Goal: Task Accomplishment & Management: Use online tool/utility

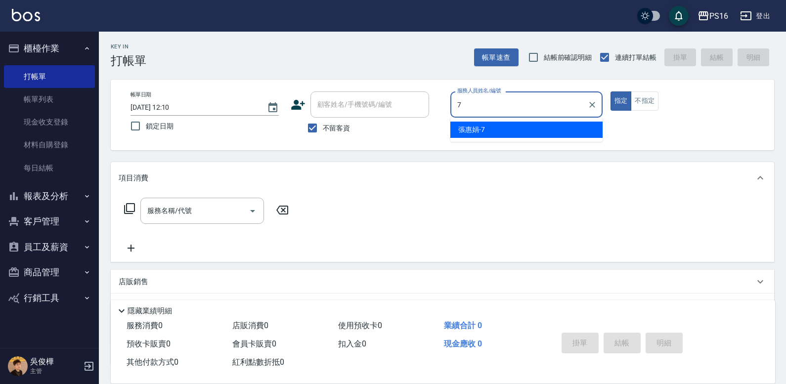
type input "張惠娟-7"
type button "true"
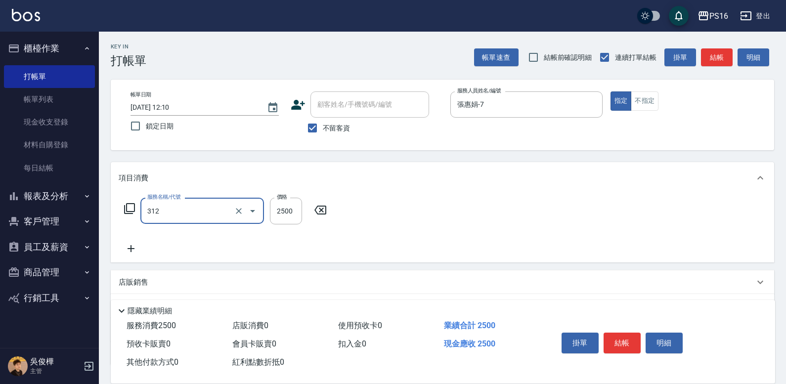
type input "有氧水離子燙2500(312)"
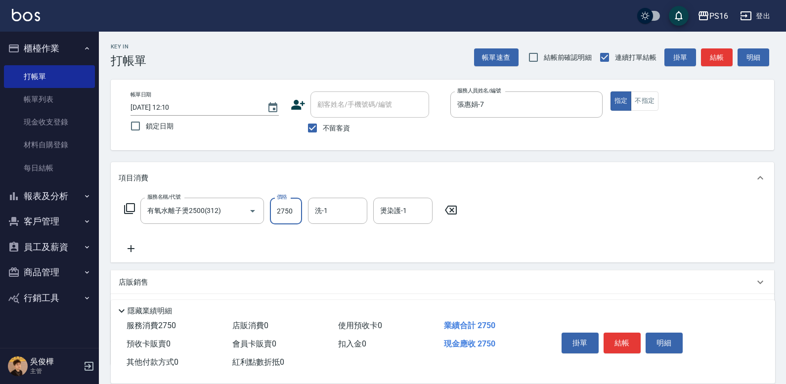
type input "2750"
type input "[PERSON_NAME]-21"
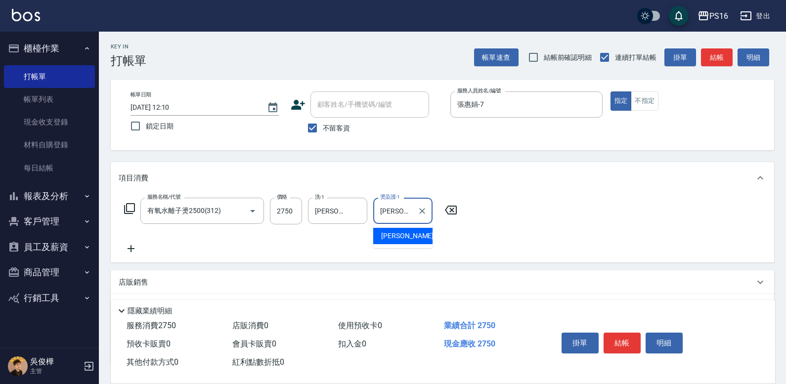
type input "[PERSON_NAME]-21"
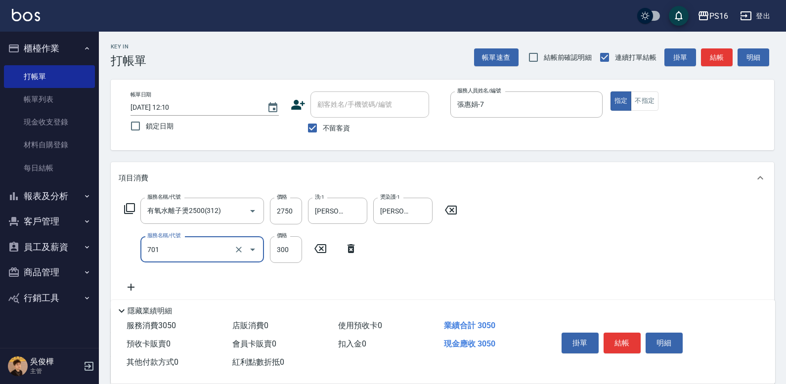
type input "自備護髮(701)"
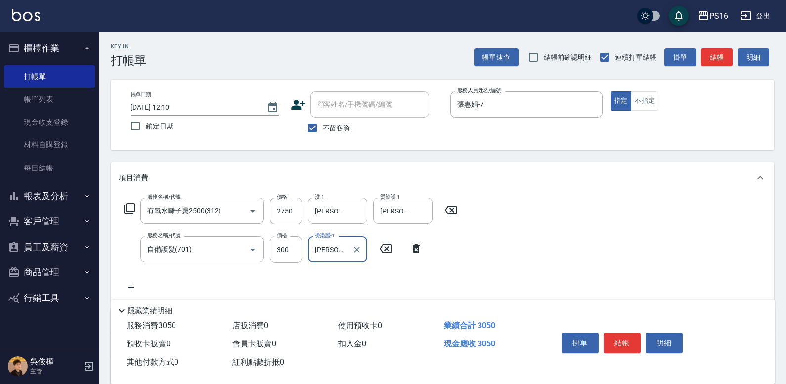
type input "[PERSON_NAME]-21"
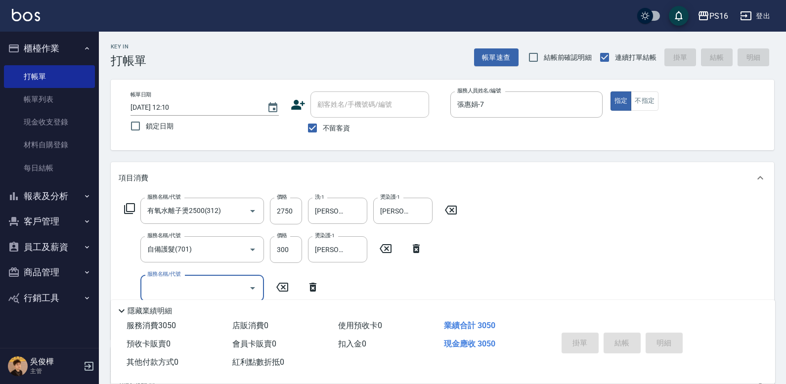
type input "[DATE] 18:54"
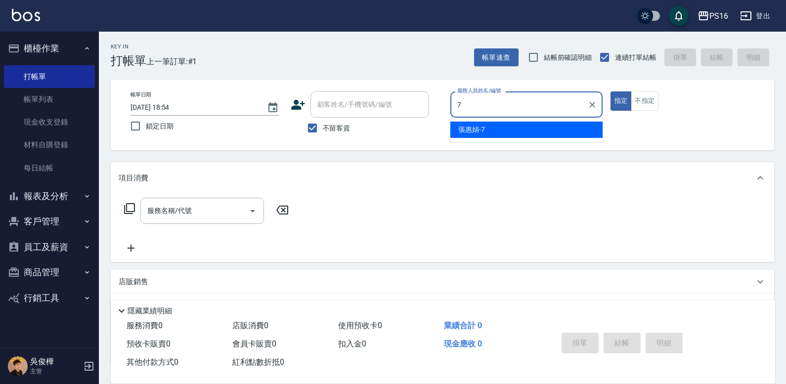
type input "張惠娟-7"
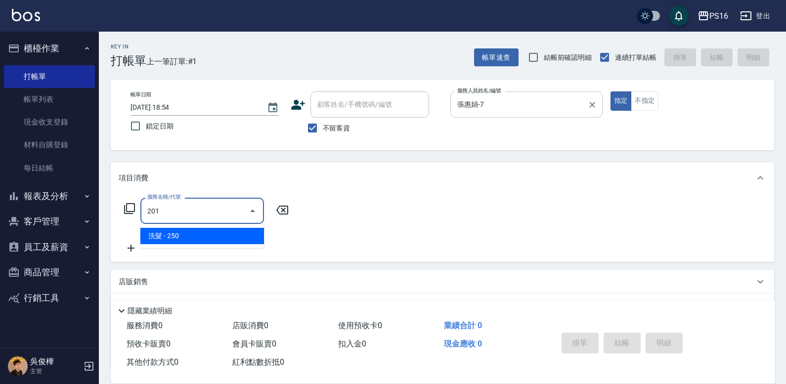
type input "洗髮(201)"
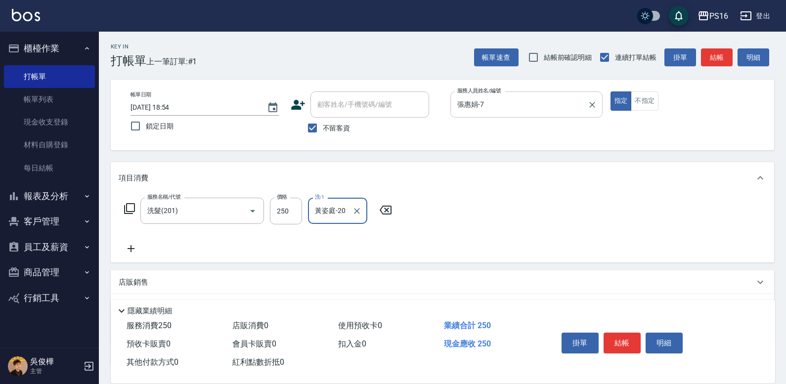
type input "黃姿庭-20"
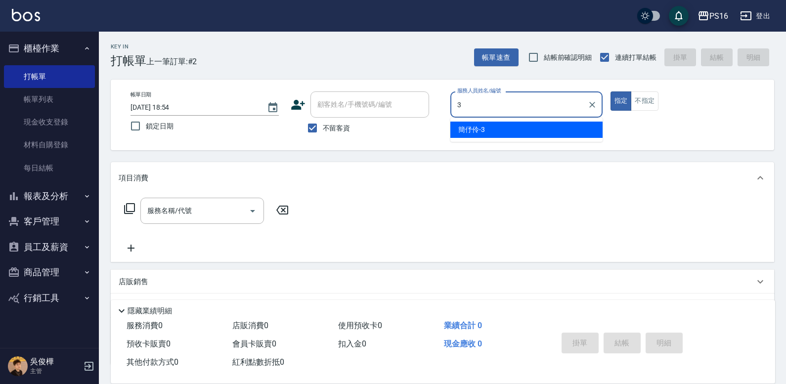
type input "簡伃伶-3"
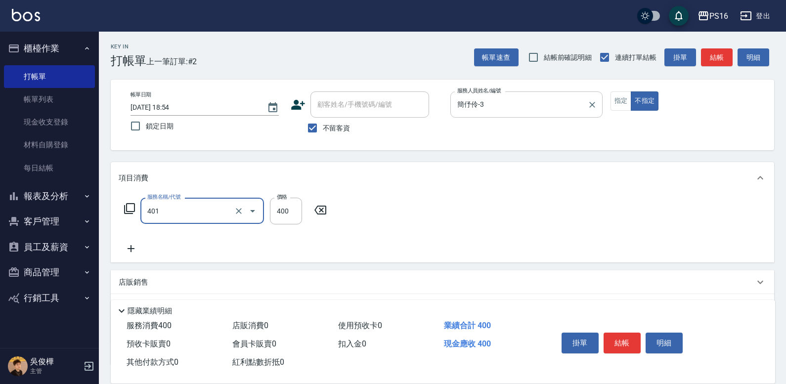
type input "剪髮(401)"
type input "150"
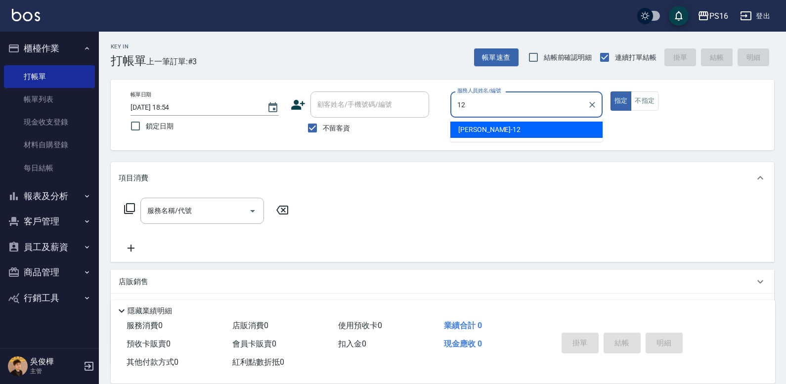
type input "[PERSON_NAME]-12"
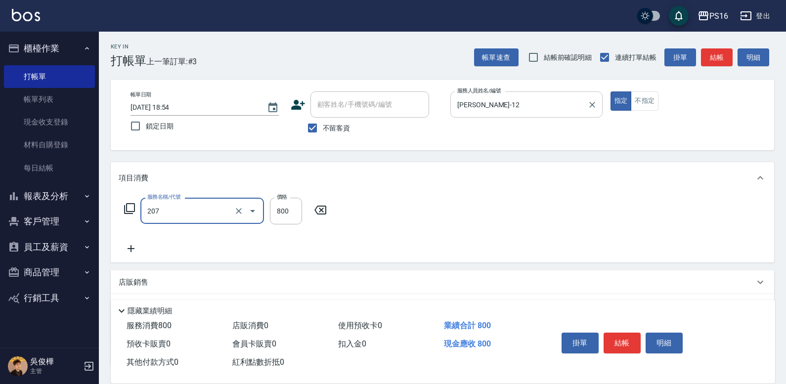
type input "清潔洗(207)"
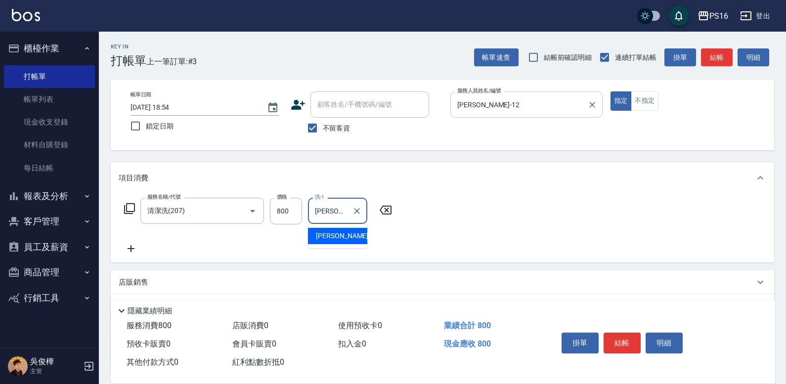
type input "[PERSON_NAME]-12"
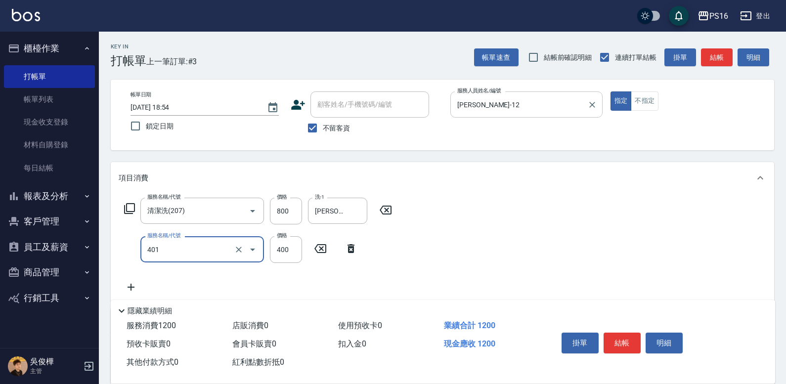
type input "剪髮(401)"
type input "270"
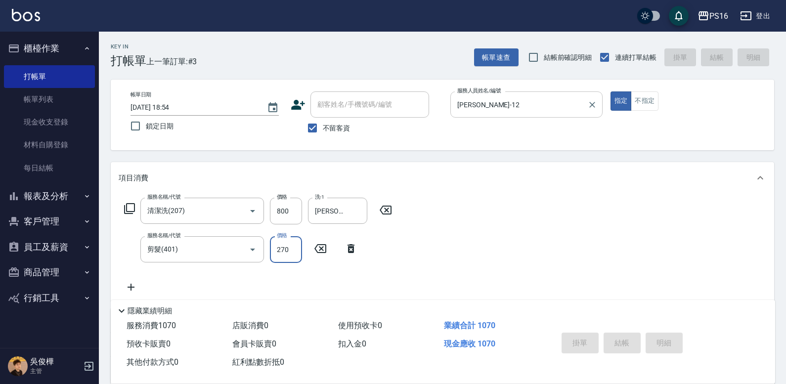
type input "[DATE] 18:55"
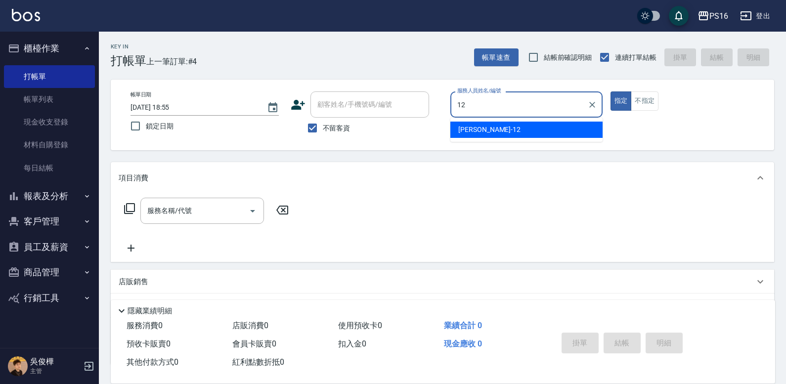
type input "[PERSON_NAME]-12"
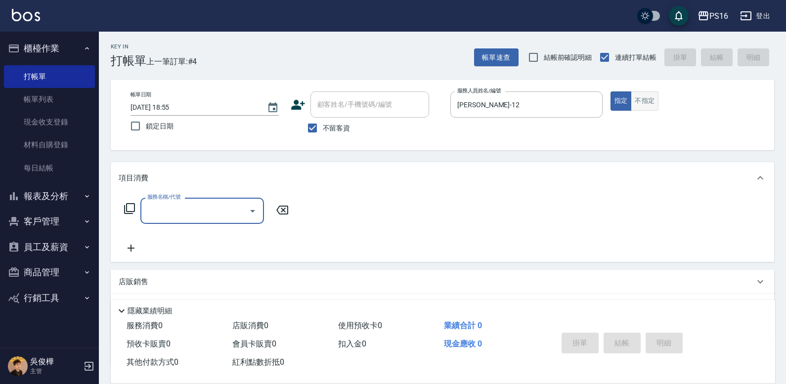
click at [654, 106] on button "不指定" at bounding box center [644, 100] width 28 height 19
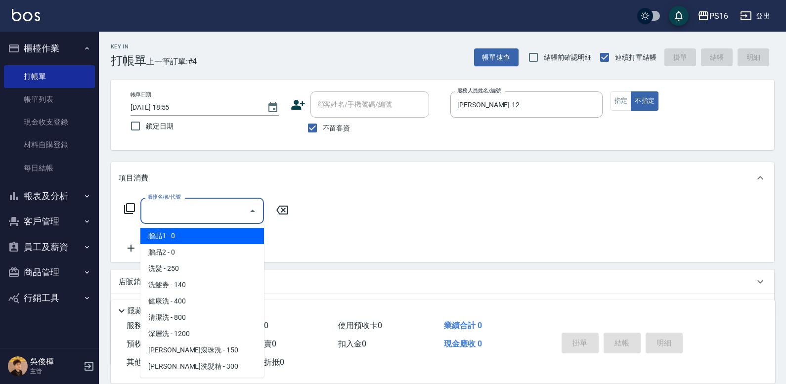
click at [178, 212] on input "服務名稱/代號" at bounding box center [195, 210] width 100 height 17
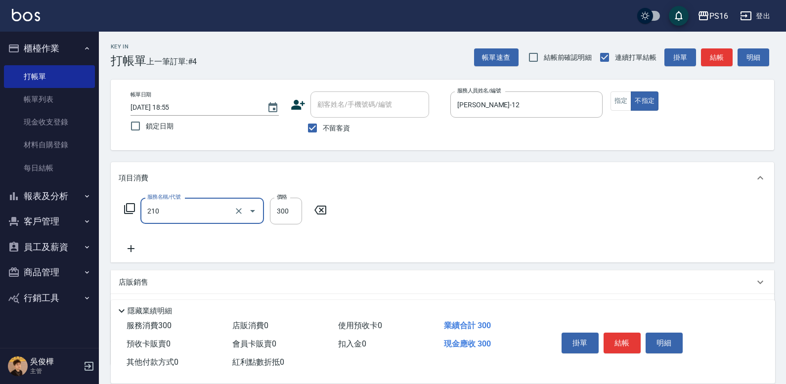
type input "歐娜洗髮精(210)"
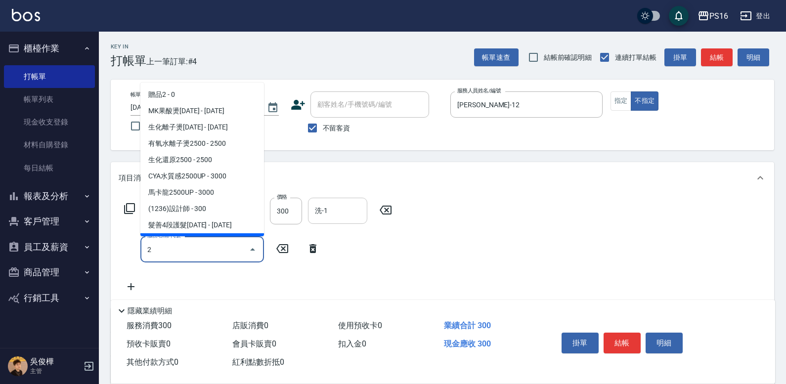
type input "2"
click at [338, 214] on input "洗-1" at bounding box center [337, 210] width 50 height 17
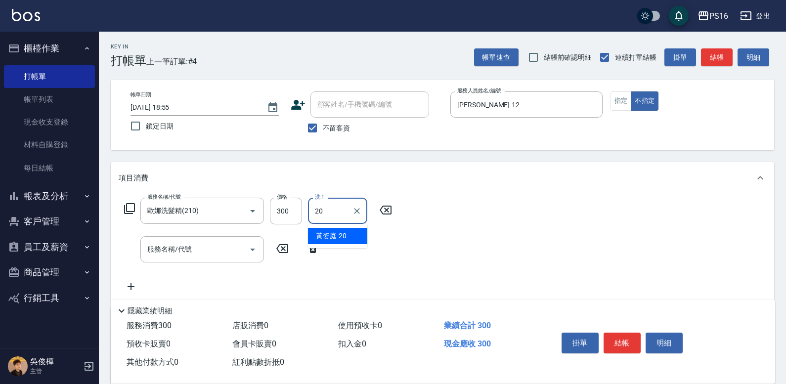
type input "黃姿庭-20"
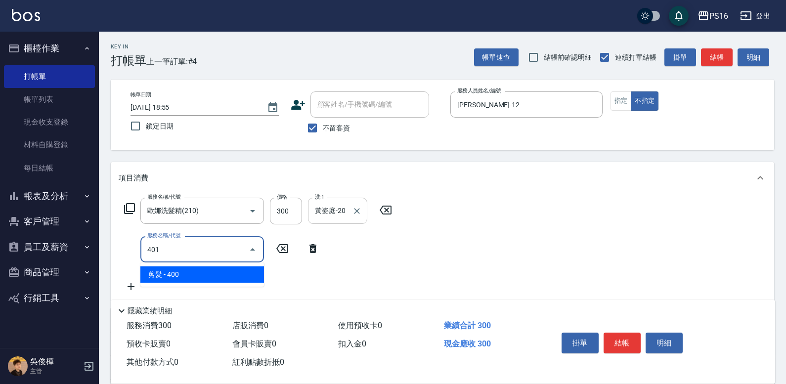
type input "剪髮(401)"
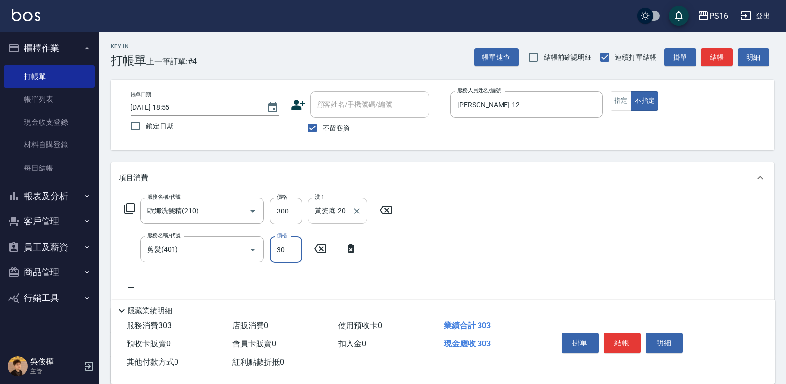
type input "300"
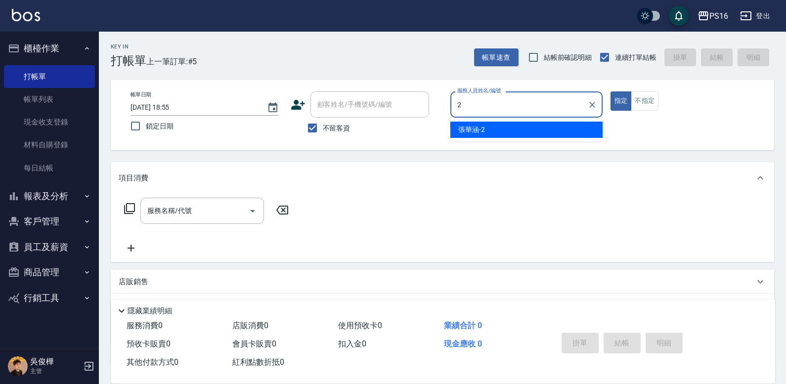
type input "[PERSON_NAME]-2"
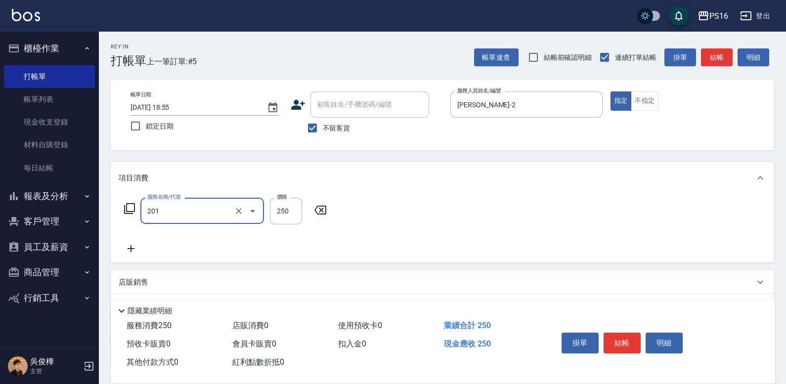
type input "洗髮(201)"
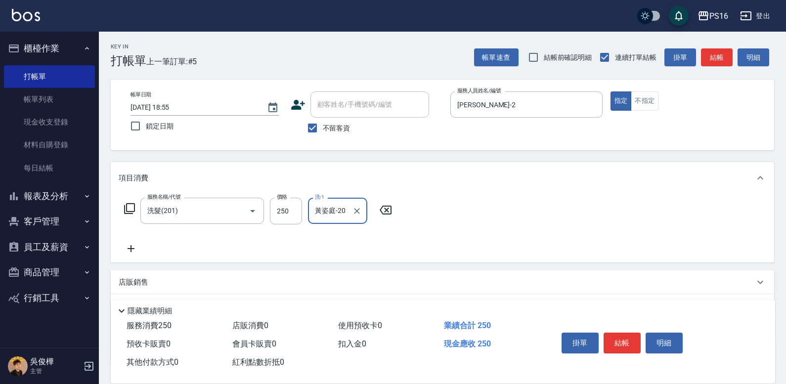
type input "黃姿庭-20"
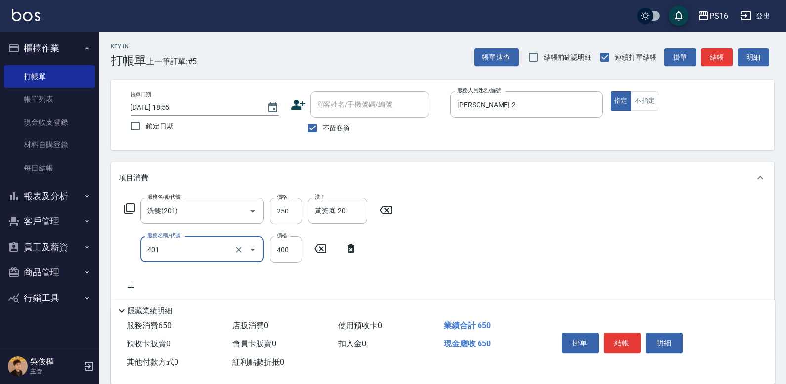
type input "剪髮(401)"
type input "180"
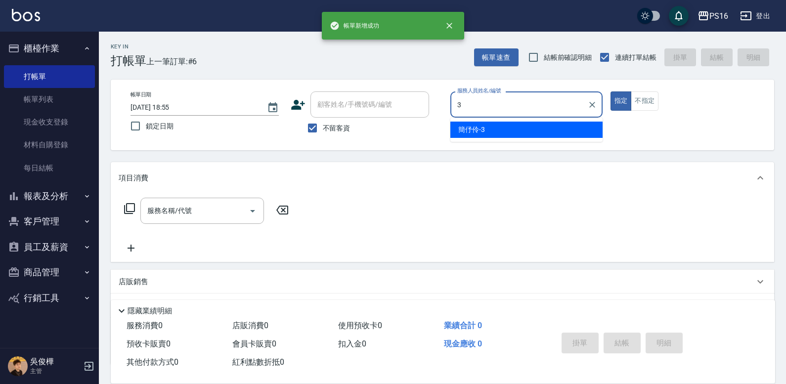
type input "簡伃伶-3"
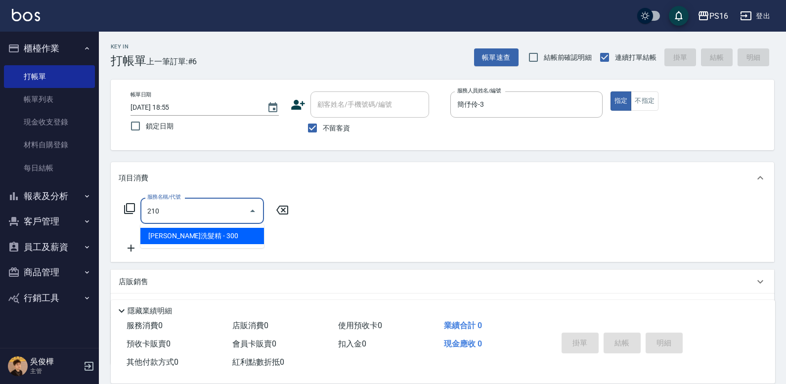
type input "歐娜洗髮精(210)"
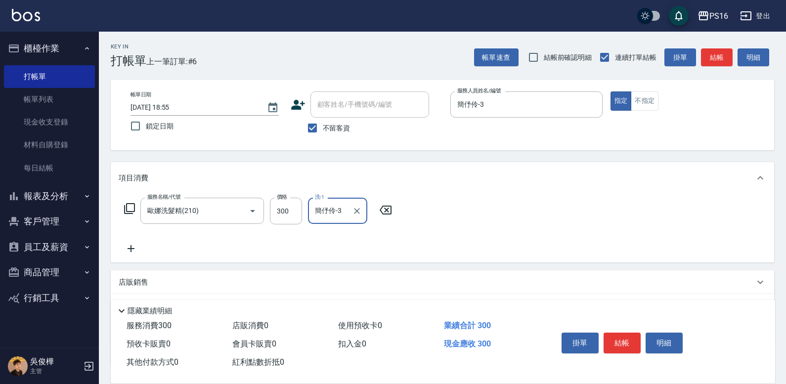
type input "簡伃伶-3"
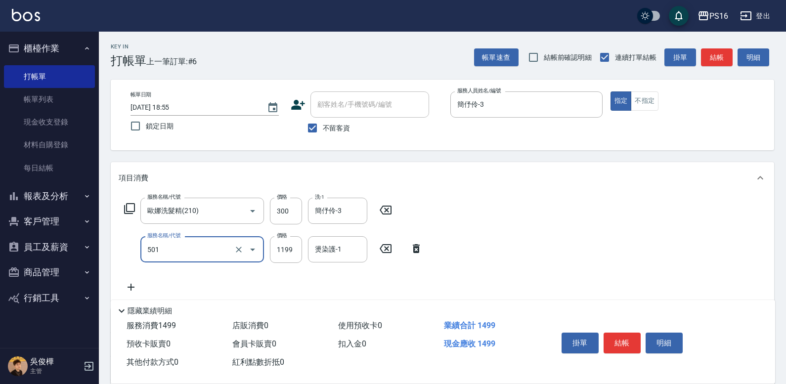
type input "染髮(501)"
type input "1299"
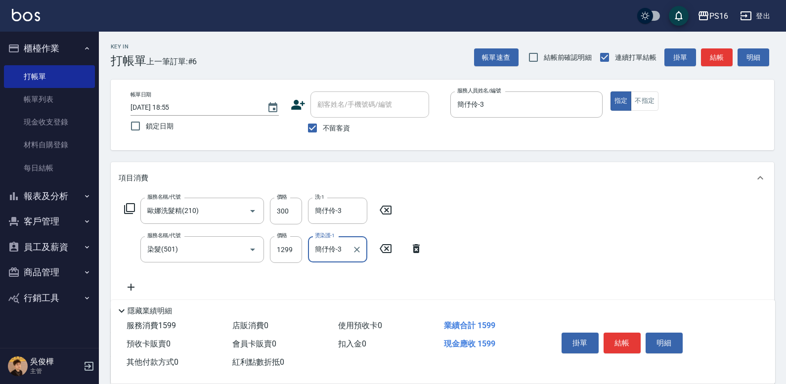
type input "簡伃伶-3"
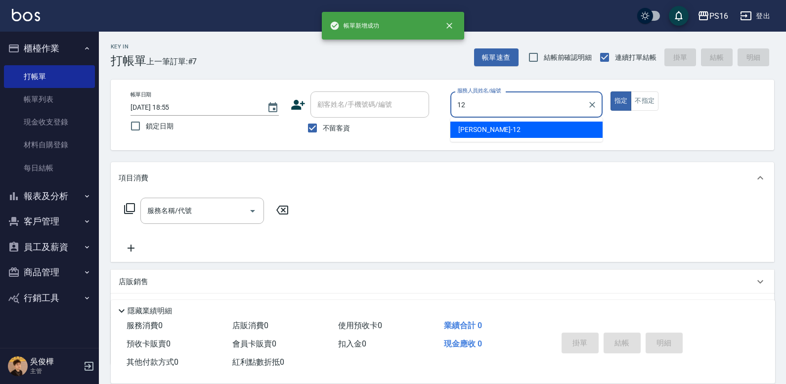
type input "[PERSON_NAME]-12"
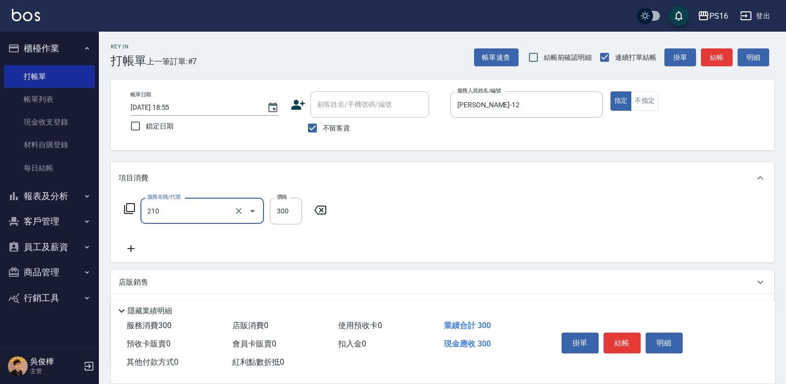
type input "歐娜洗髮精(210)"
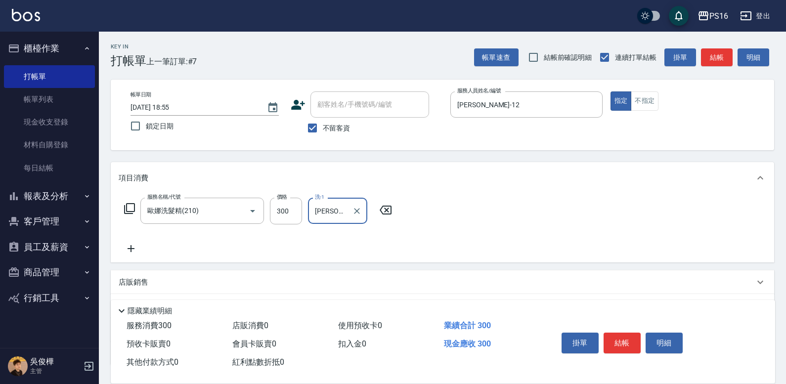
type input "[PERSON_NAME]-12"
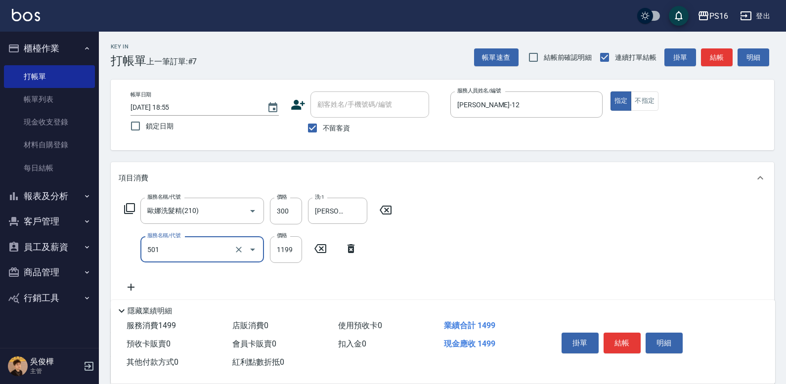
type input "染髮(501)"
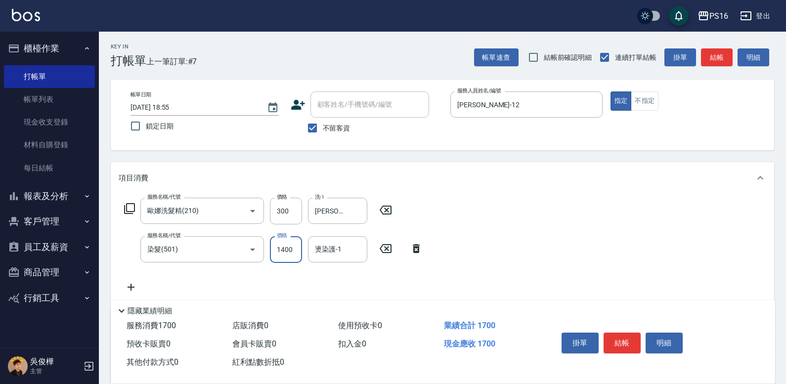
type input "1400"
type input "[PERSON_NAME]-12"
type input "伊蘭洋甘菊1000(712)"
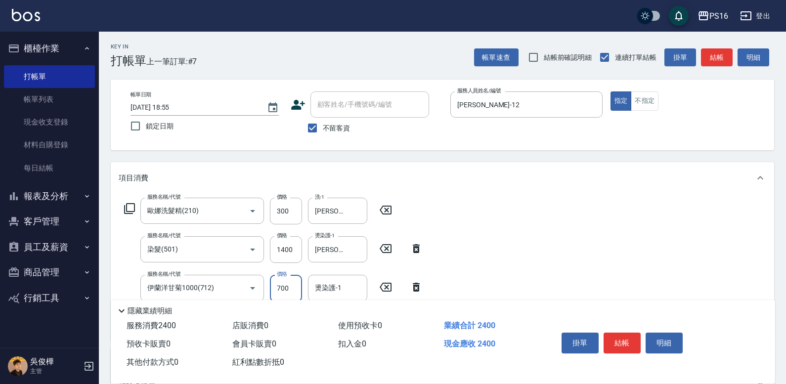
type input "700"
type input "[PERSON_NAME]-12"
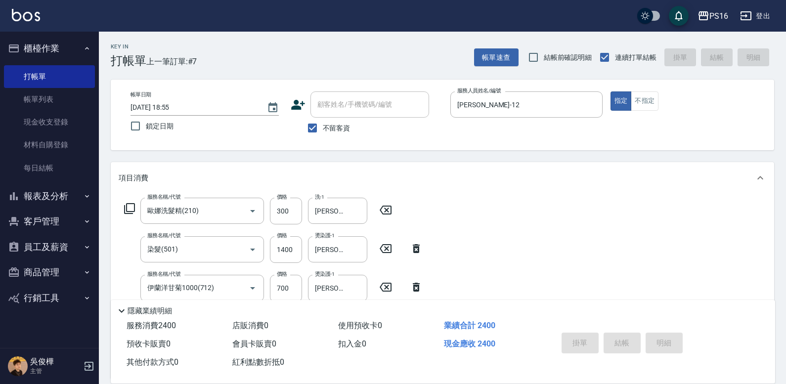
type input "[DATE] 18:56"
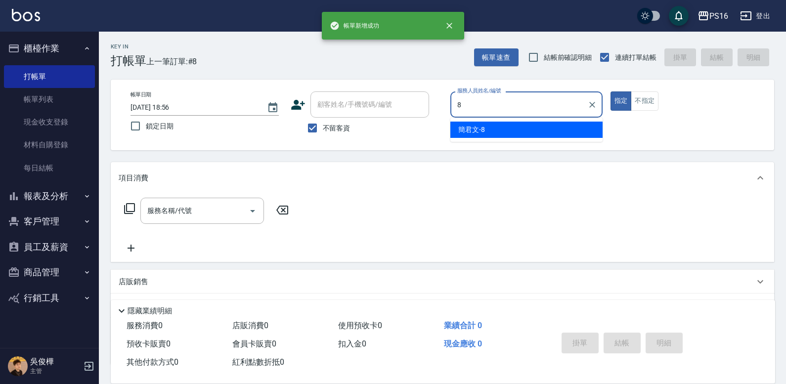
type input "[PERSON_NAME]-8"
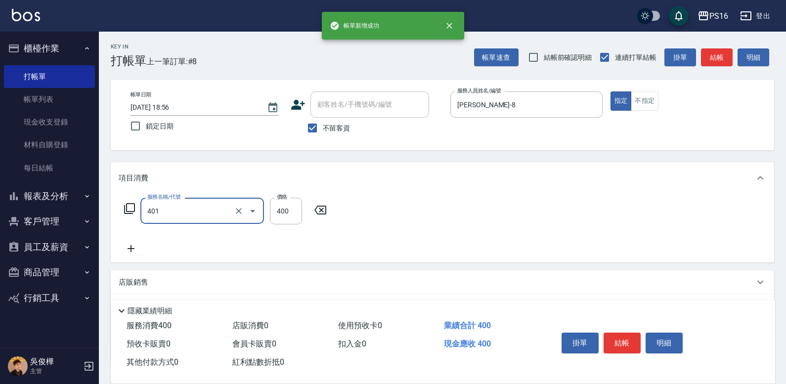
type input "剪髮(401)"
type input "200"
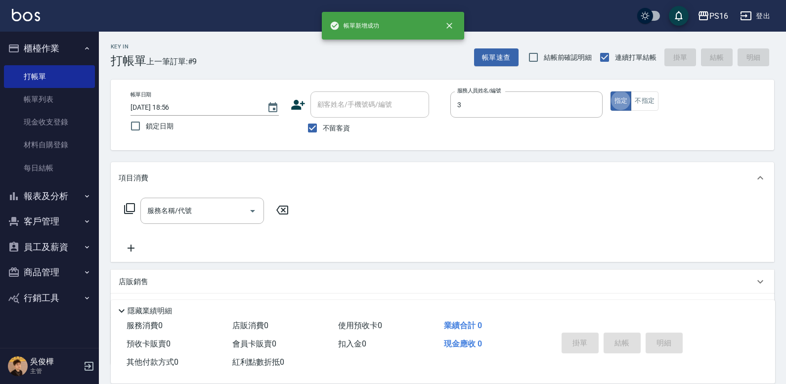
type input "簡伃伶-3"
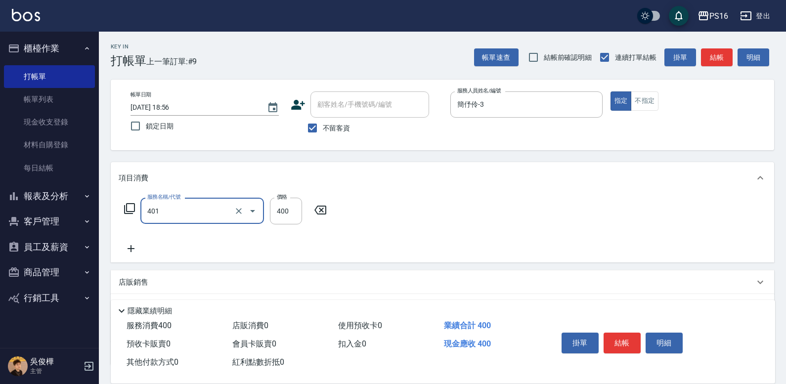
type input "剪髮(401)"
type input "200"
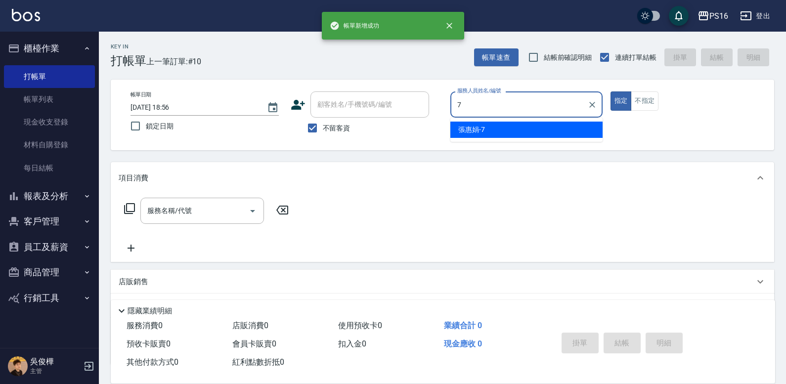
type input "張惠娟-7"
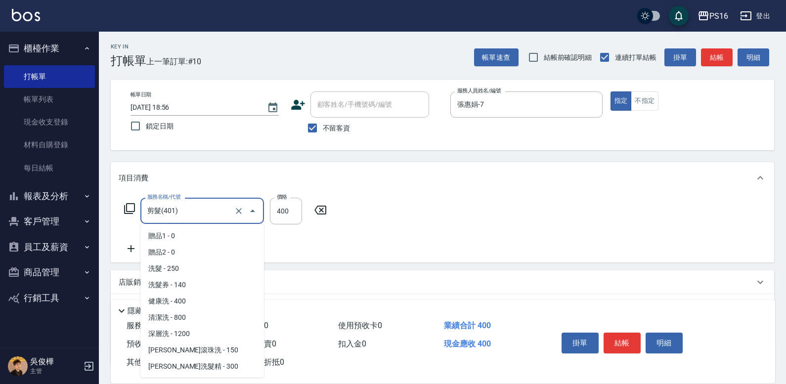
click at [183, 216] on input "剪髮(401)" at bounding box center [188, 210] width 87 height 17
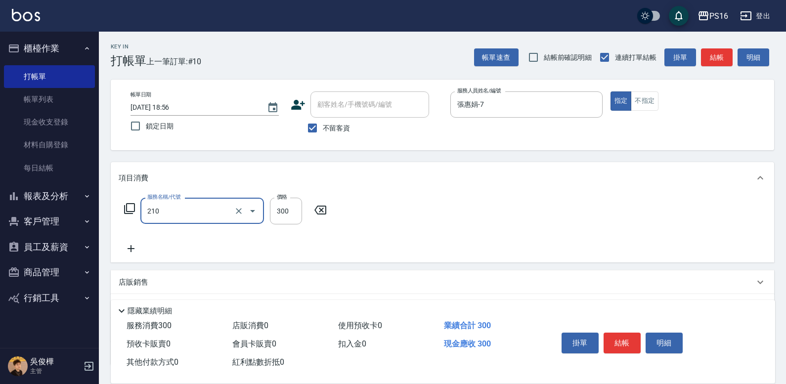
type input "歐娜洗髮精(210)"
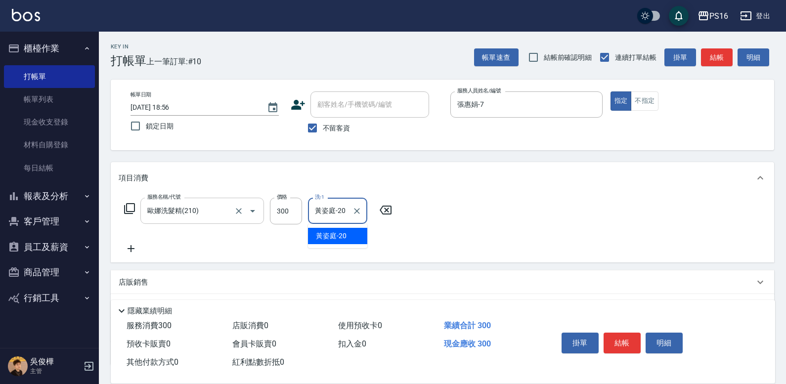
type input "黃姿庭-20"
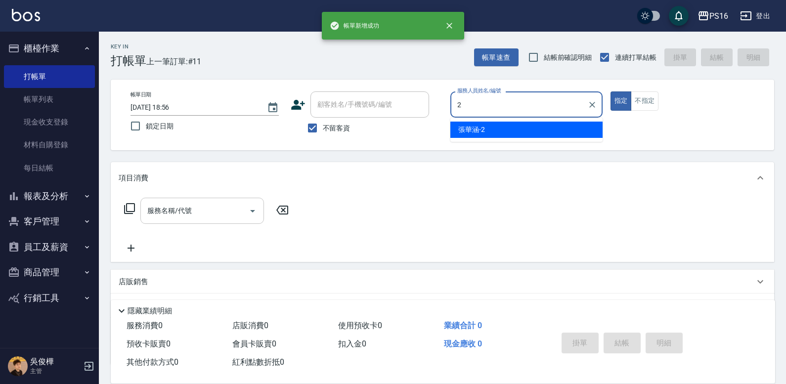
type input "[PERSON_NAME]-2"
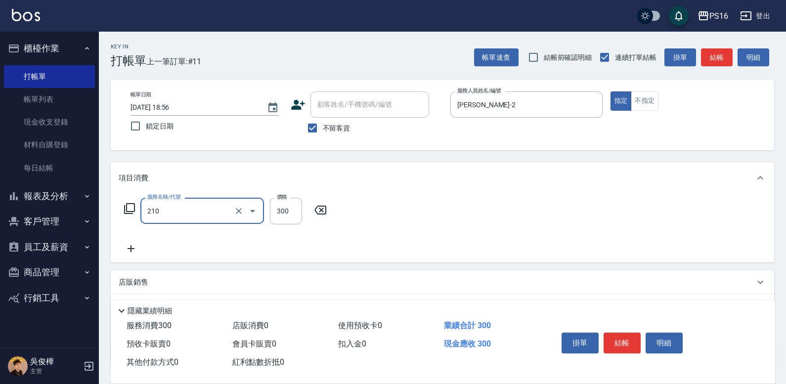
type input "歐娜洗髮精(210)"
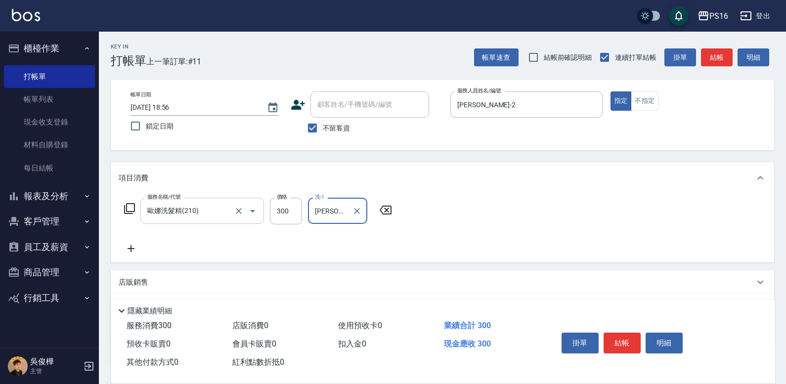
type input "[PERSON_NAME]-2"
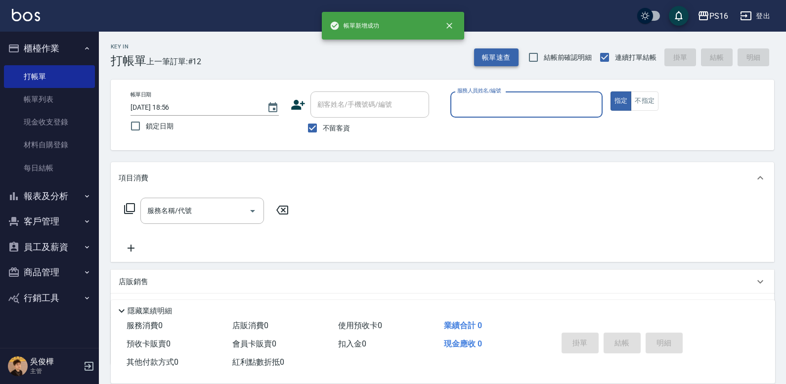
click at [493, 57] on button "帳單速查" at bounding box center [496, 57] width 44 height 18
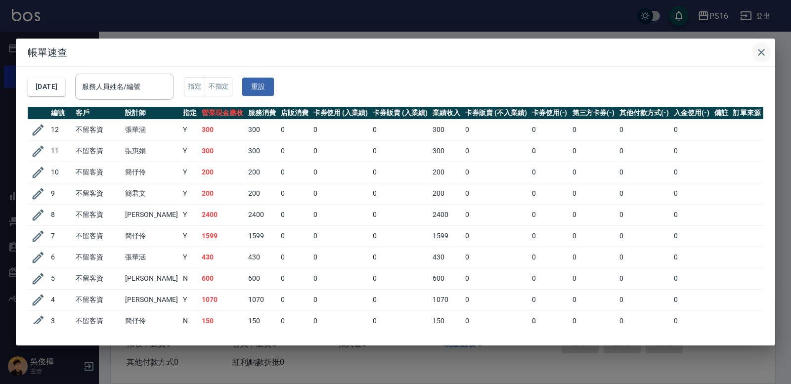
click at [762, 48] on icon "button" at bounding box center [761, 52] width 12 height 12
